Goal: Task Accomplishment & Management: Manage account settings

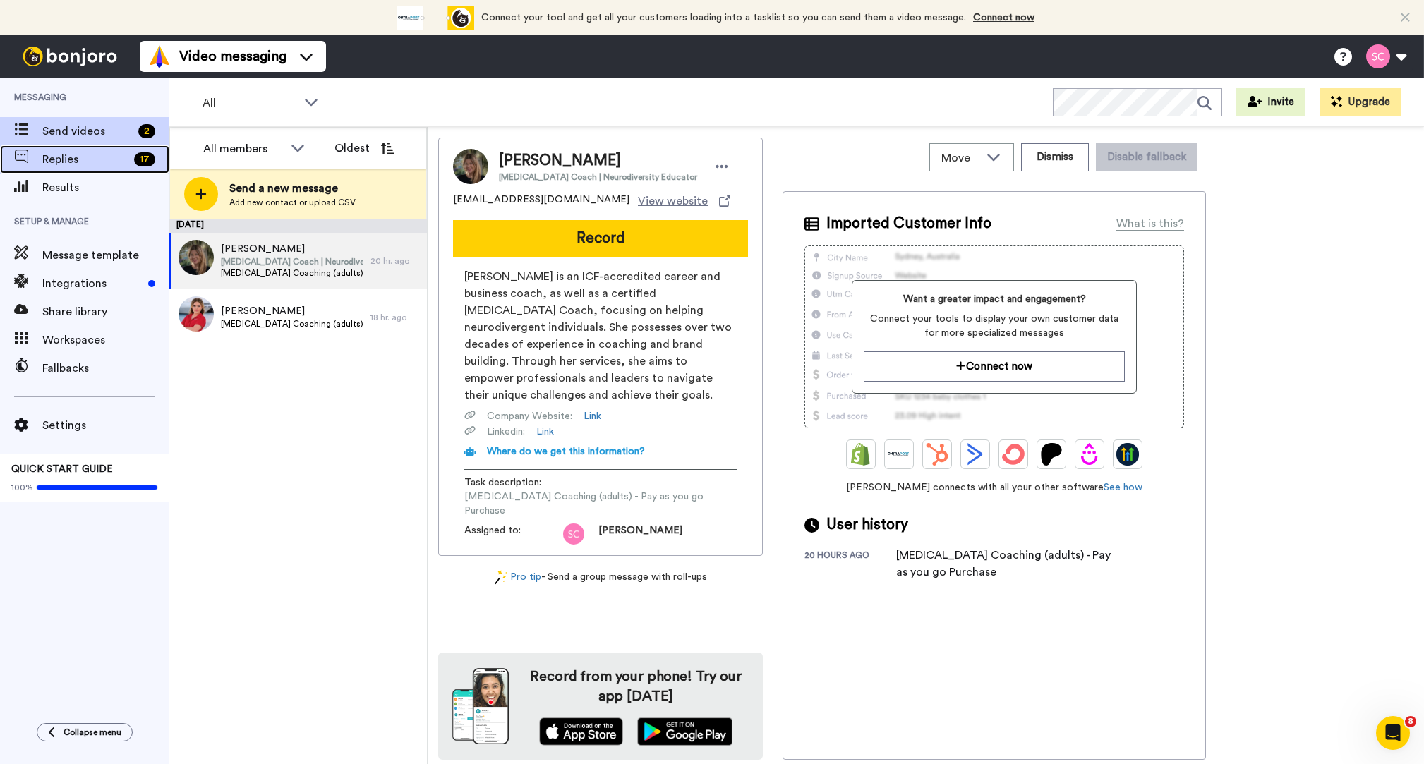
click at [78, 157] on span "Replies" at bounding box center [85, 159] width 86 height 17
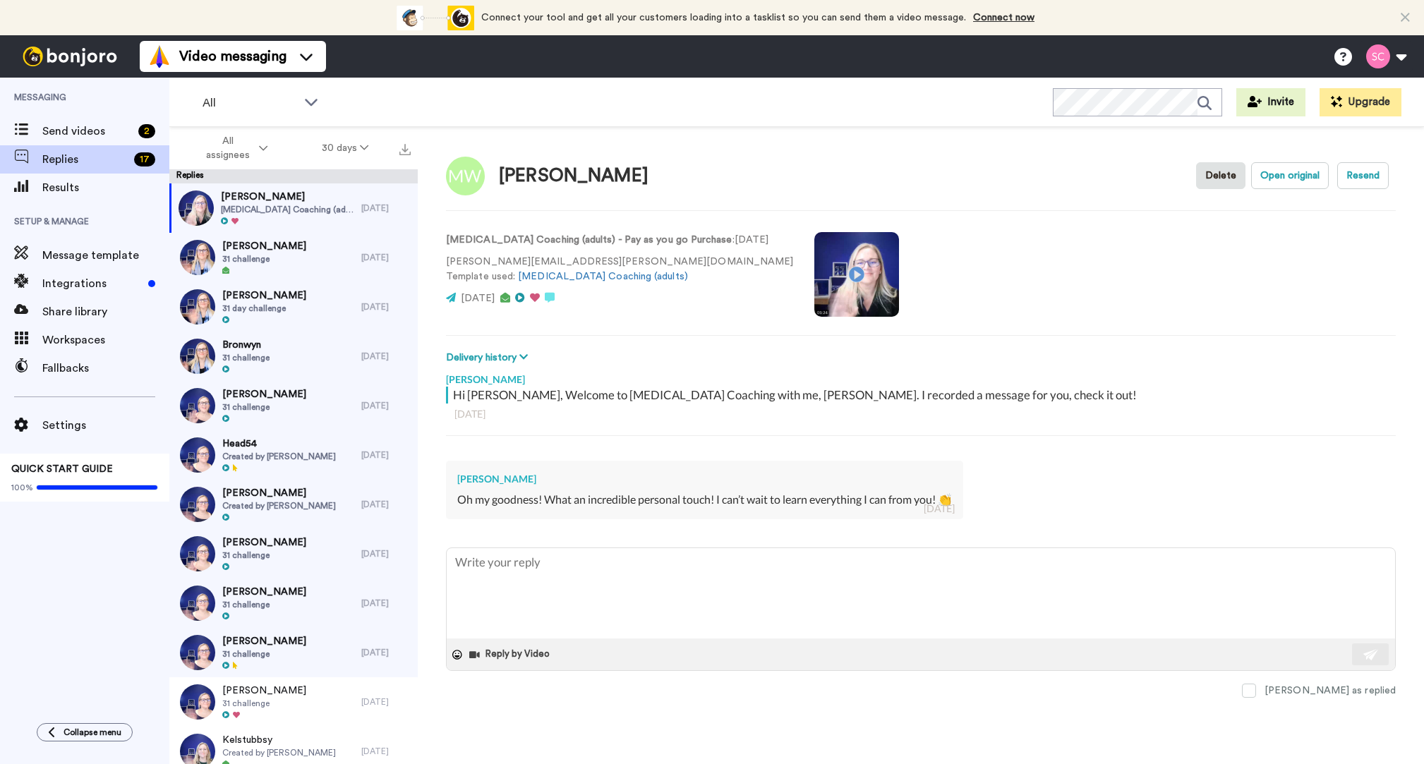
type textarea "x"
